Goal: Task Accomplishment & Management: Manage account settings

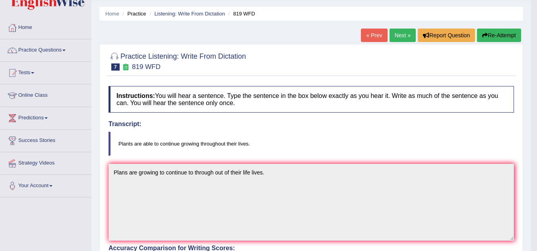
click at [400, 33] on link "Next »" at bounding box center [402, 36] width 26 height 14
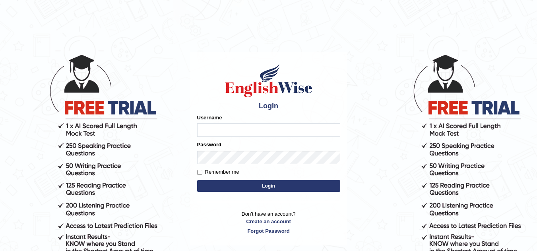
type input "Sbrar5155"
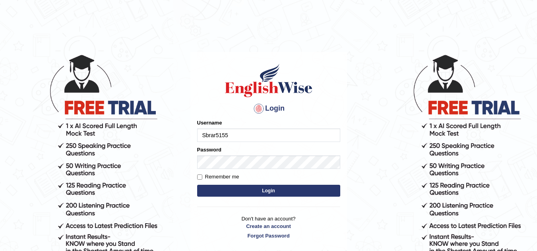
click at [262, 194] on button "Login" at bounding box center [268, 191] width 143 height 12
